Goal: Task Accomplishment & Management: Use online tool/utility

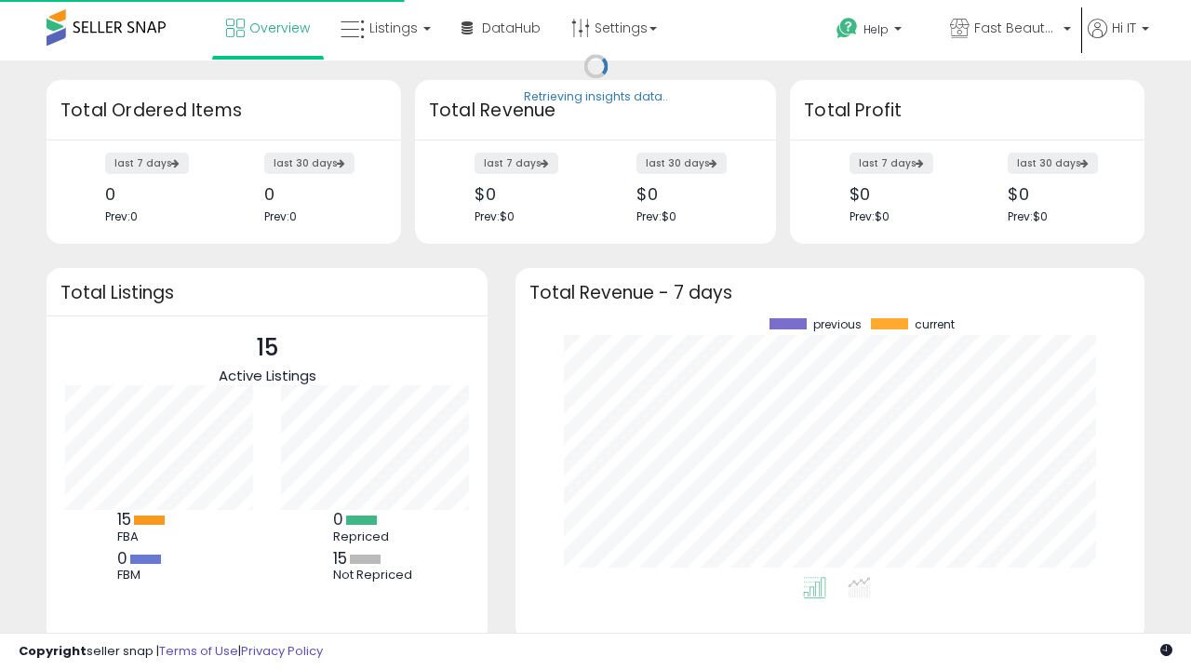
scroll to position [259, 592]
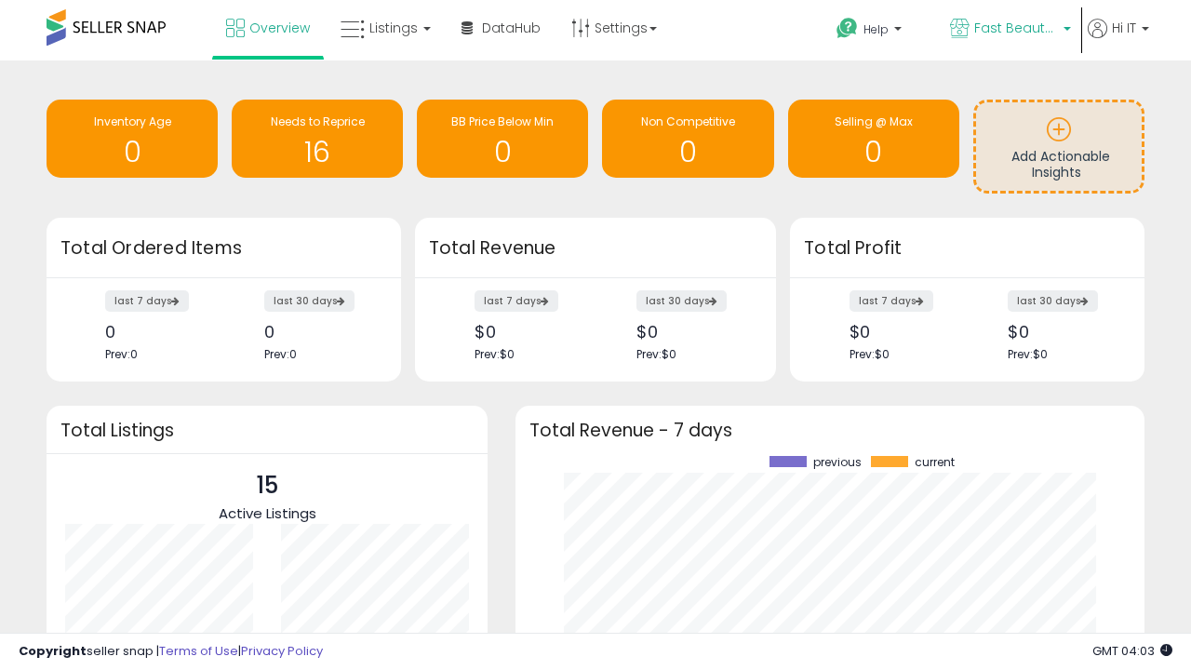
click at [1009, 30] on span "Fast Beauty ([GEOGRAPHIC_DATA])" at bounding box center [1016, 28] width 84 height 19
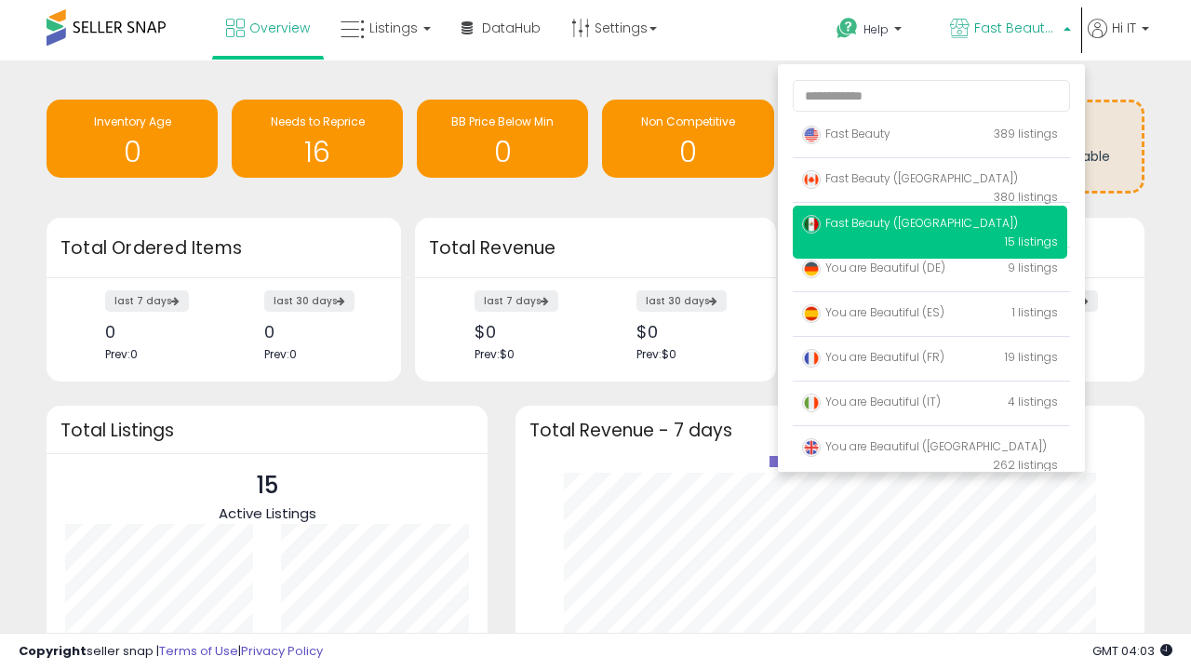
click at [930, 137] on p "Fast Beauty 389 listings" at bounding box center [930, 134] width 275 height 37
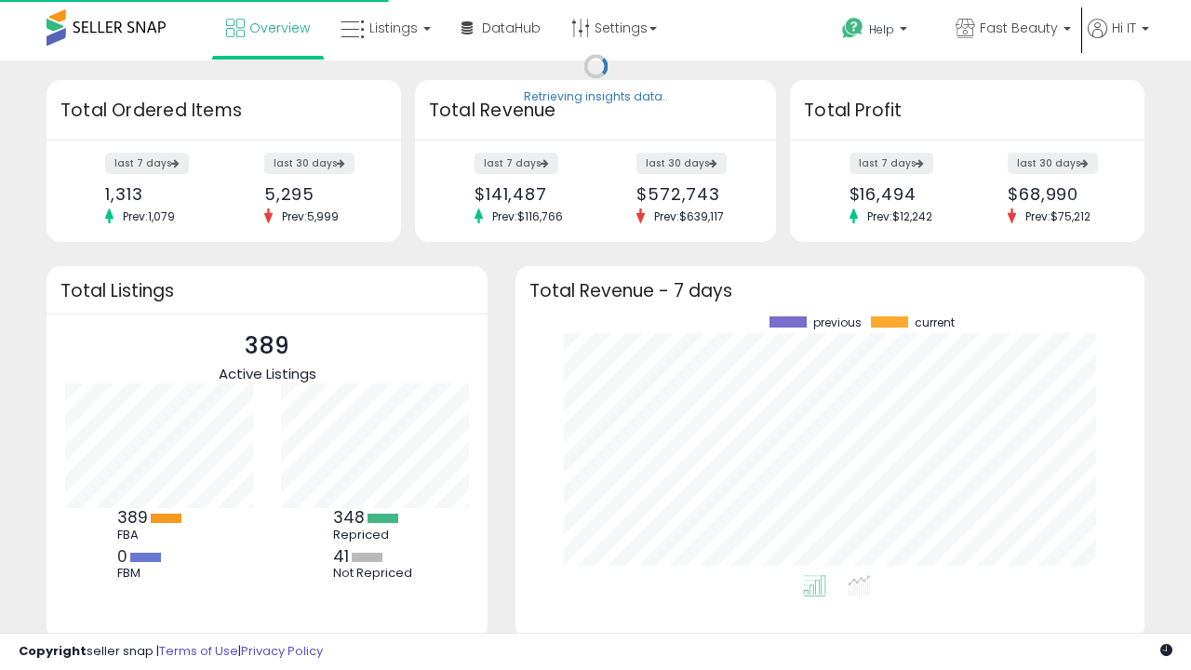
scroll to position [259, 592]
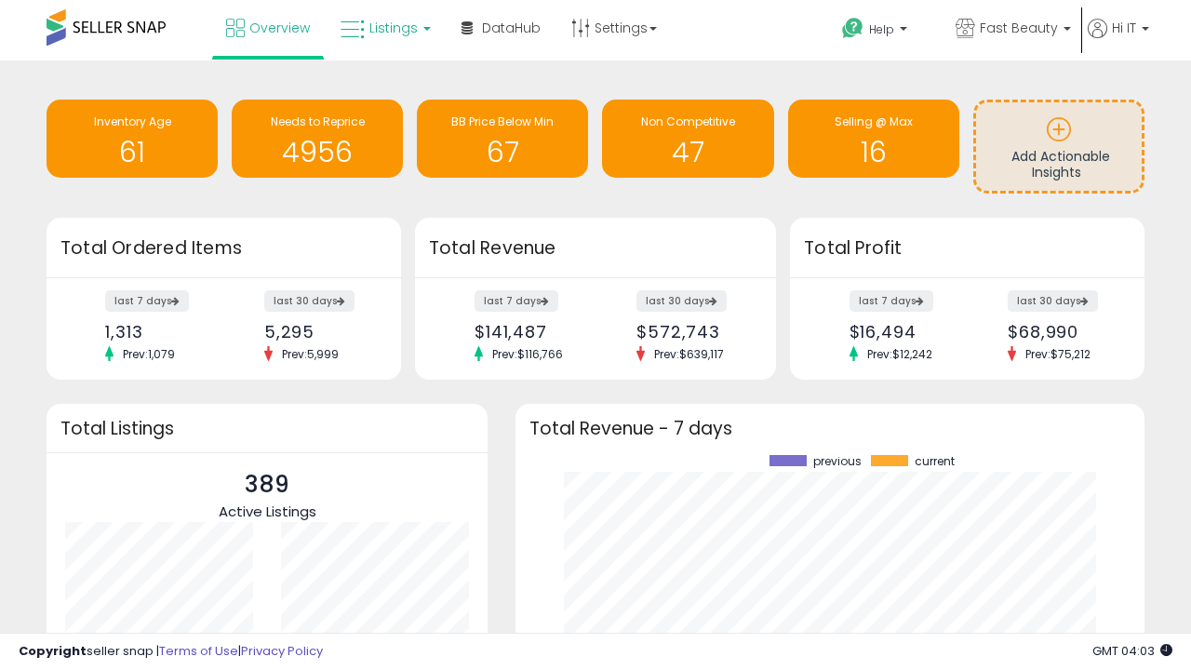
click at [383, 28] on span "Listings" at bounding box center [393, 28] width 48 height 19
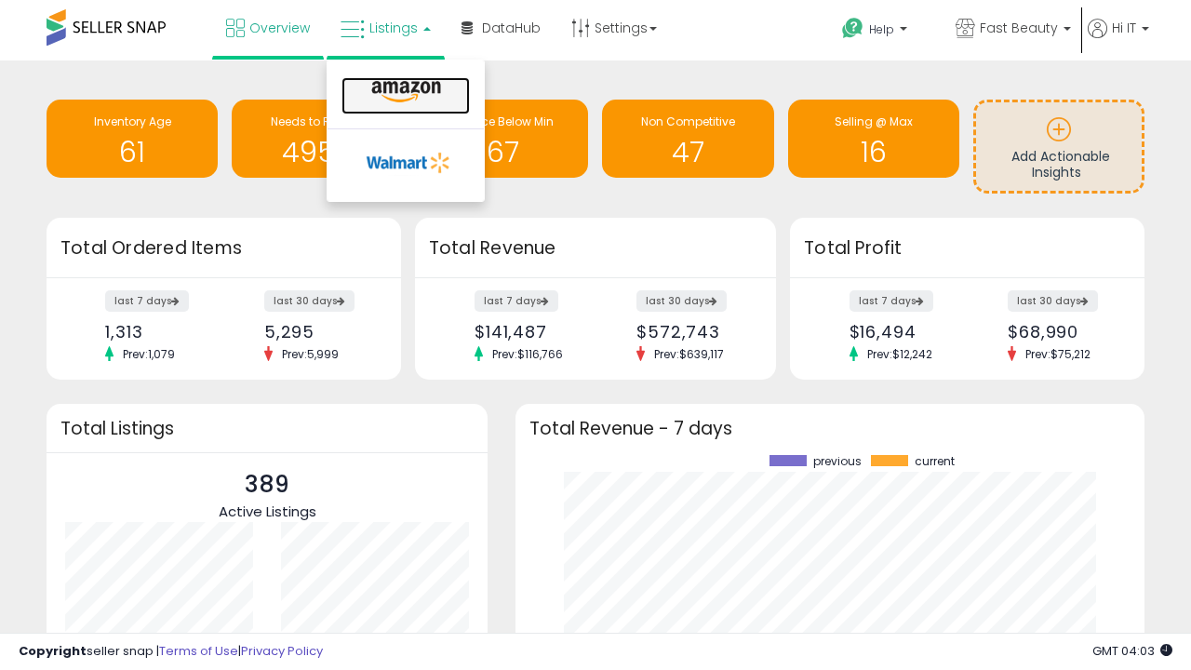
click at [404, 92] on icon at bounding box center [406, 92] width 81 height 24
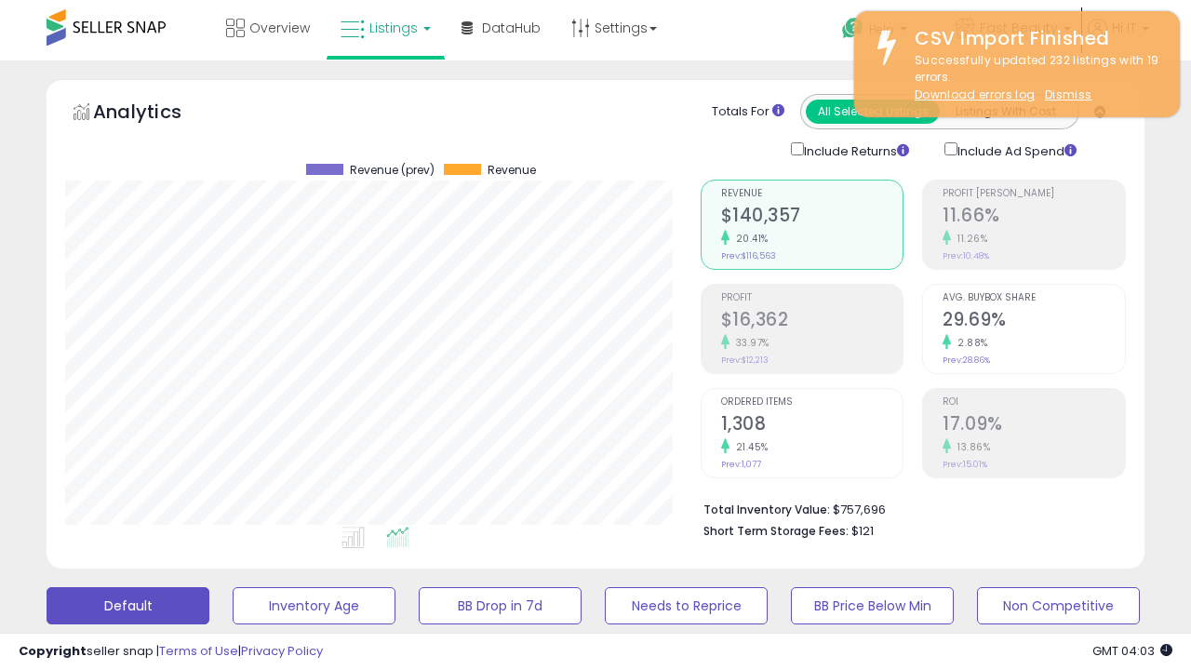
scroll to position [382, 635]
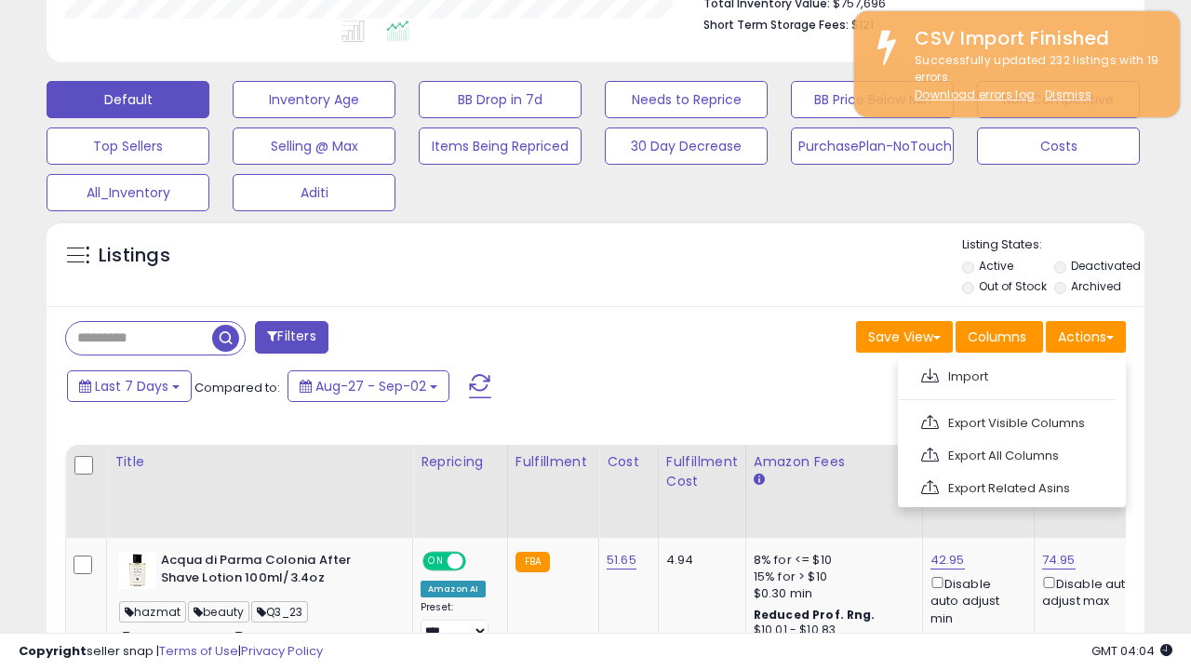
click at [930, 373] on span at bounding box center [930, 376] width 18 height 14
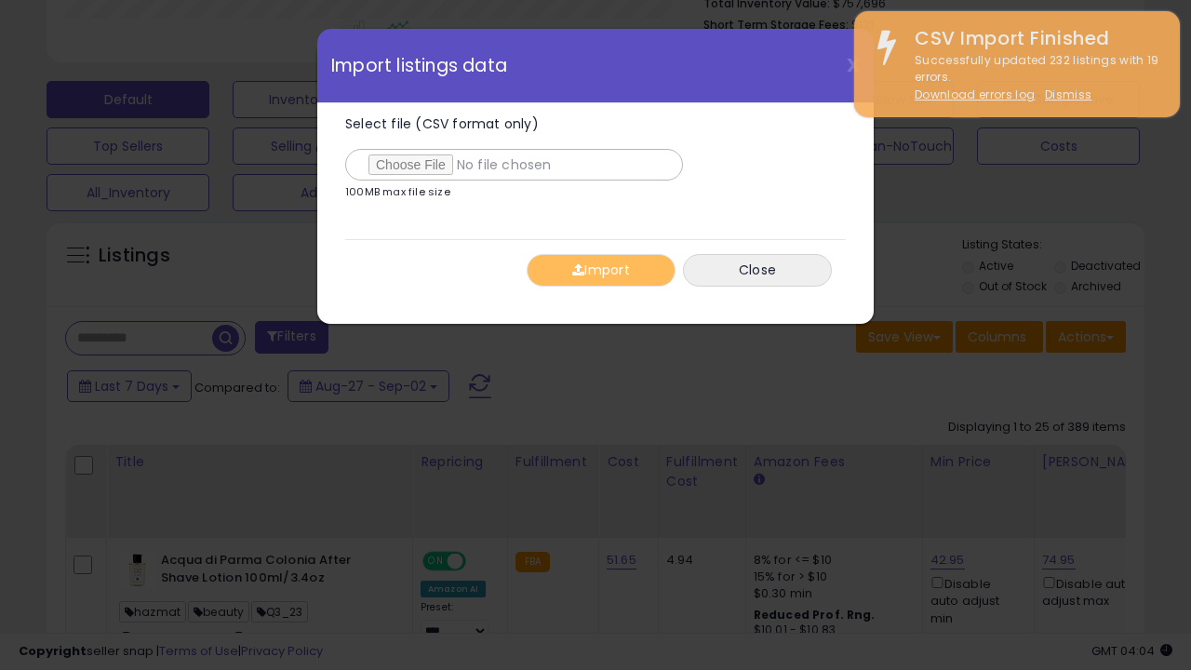
type input "**********"
click at [600, 270] on button "Import" at bounding box center [601, 270] width 149 height 33
